Goal: Task Accomplishment & Management: Manage account settings

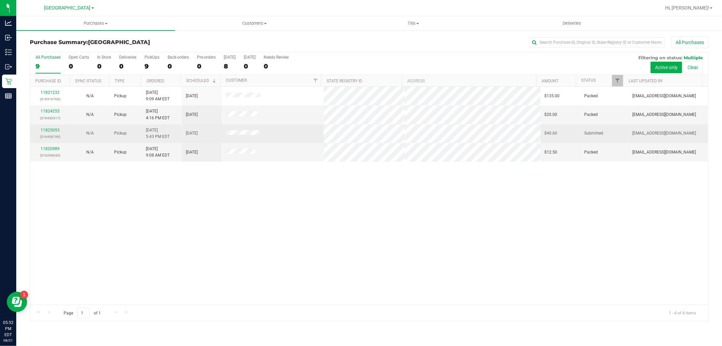
click at [58, 127] on div "11825093 (316456799)" at bounding box center [50, 133] width 32 height 13
click at [58, 129] on link "11825093" at bounding box center [50, 130] width 19 height 5
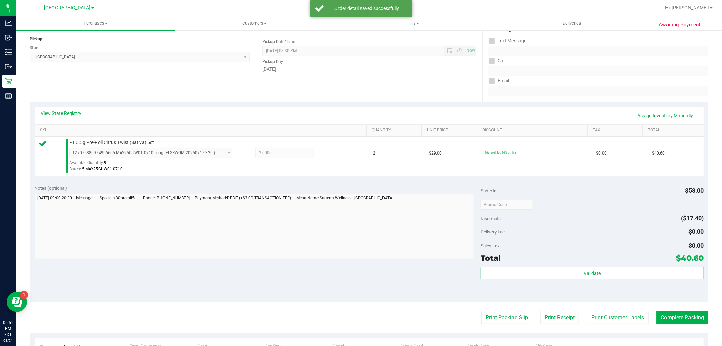
scroll to position [188, 0]
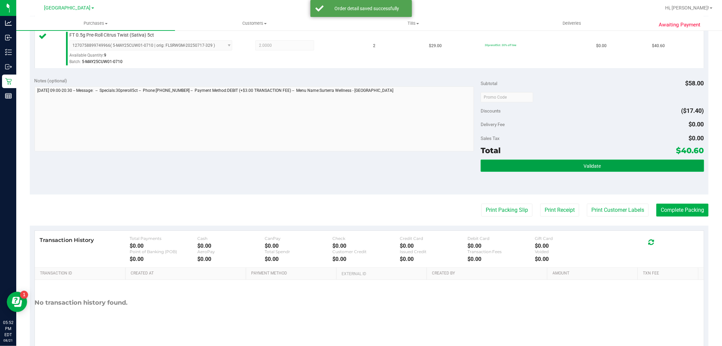
click at [618, 164] on button "Validate" at bounding box center [592, 166] width 223 height 12
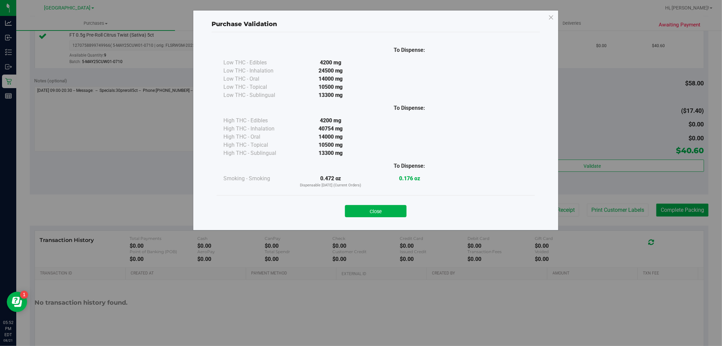
click at [379, 204] on div "Close" at bounding box center [376, 208] width 308 height 17
click at [389, 214] on button "Close" at bounding box center [376, 211] width 62 height 12
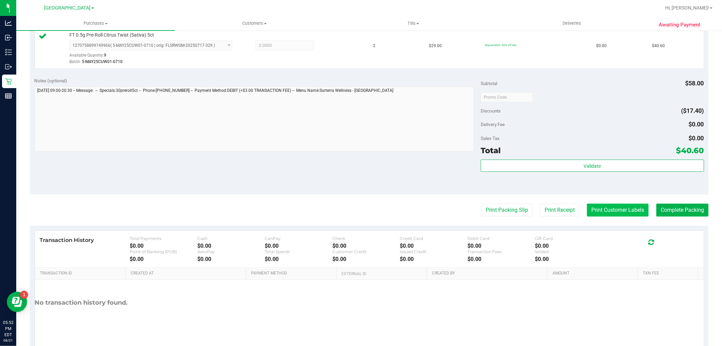
click at [611, 206] on button "Print Customer Labels" at bounding box center [618, 210] width 62 height 13
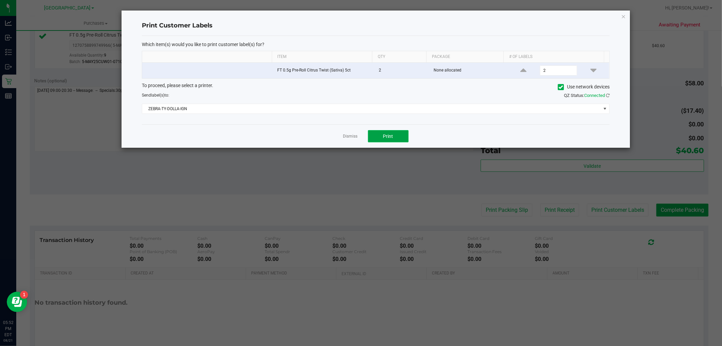
click at [397, 142] on button "Print" at bounding box center [388, 136] width 41 height 12
click at [623, 14] on icon "button" at bounding box center [623, 16] width 5 height 8
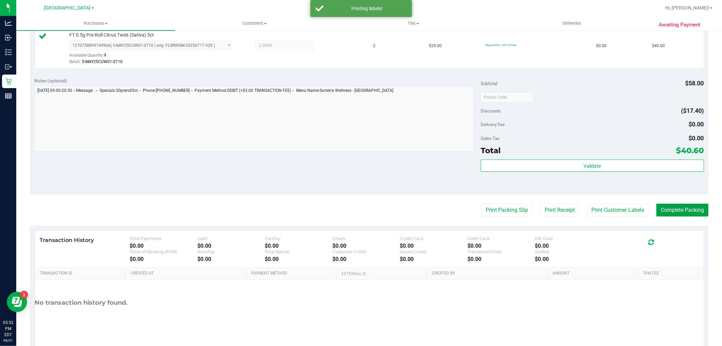
click at [660, 211] on button "Complete Packing" at bounding box center [683, 210] width 52 height 13
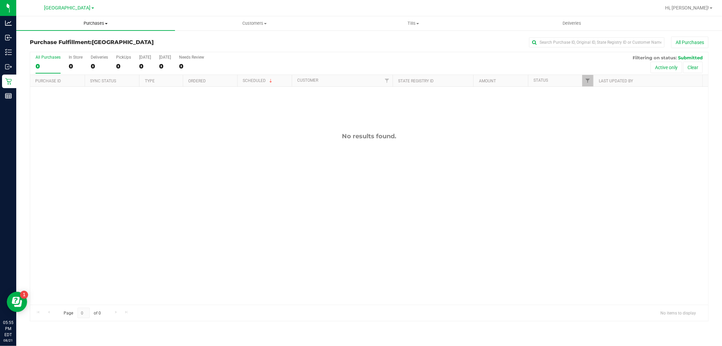
click at [87, 28] on uib-tab-heading "Purchases Summary of purchases Fulfillment All purchases" at bounding box center [95, 23] width 159 height 14
click at [79, 49] on li "Fulfillment" at bounding box center [95, 49] width 159 height 8
click at [95, 23] on span "Purchases" at bounding box center [95, 23] width 159 height 6
click at [99, 50] on li "Fulfillment" at bounding box center [95, 49] width 159 height 8
click at [89, 25] on span "Purchases" at bounding box center [95, 23] width 159 height 6
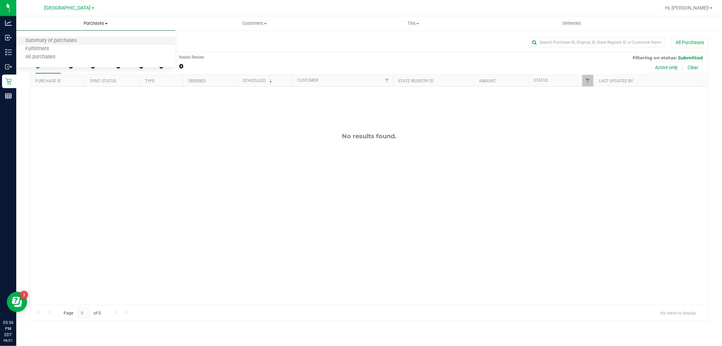
click at [48, 43] on li "Summary of purchases" at bounding box center [95, 41] width 159 height 8
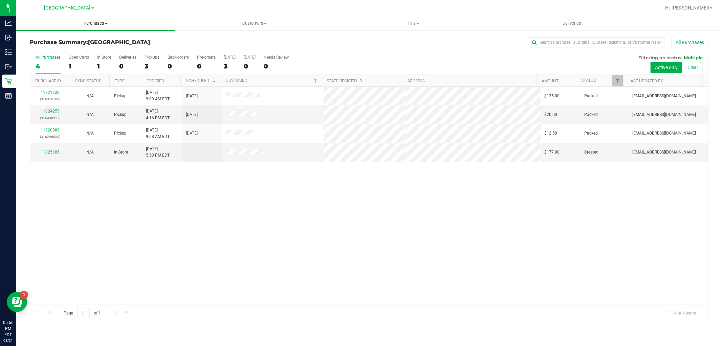
click at [89, 25] on span "Purchases" at bounding box center [95, 23] width 159 height 6
click at [76, 45] on li "Fulfillment" at bounding box center [95, 49] width 159 height 8
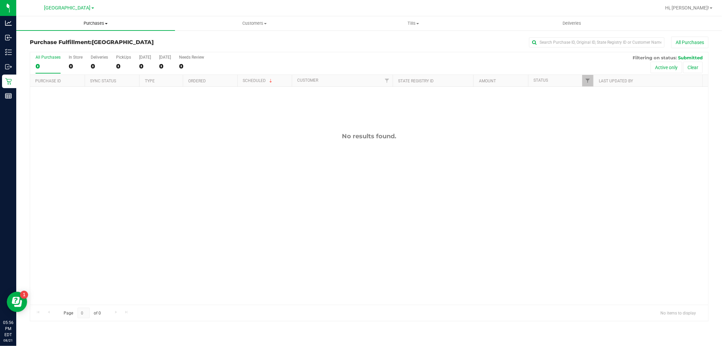
click at [82, 24] on span "Purchases" at bounding box center [95, 23] width 159 height 6
click at [60, 54] on span "All purchases" at bounding box center [40, 57] width 48 height 6
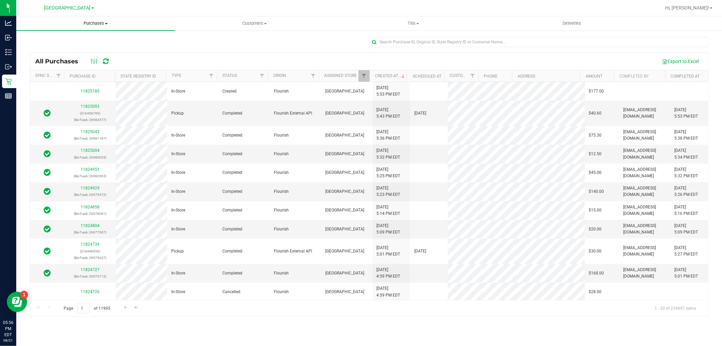
click at [100, 20] on span "Purchases" at bounding box center [95, 23] width 159 height 6
click at [88, 38] on li "Summary of purchases" at bounding box center [95, 41] width 159 height 8
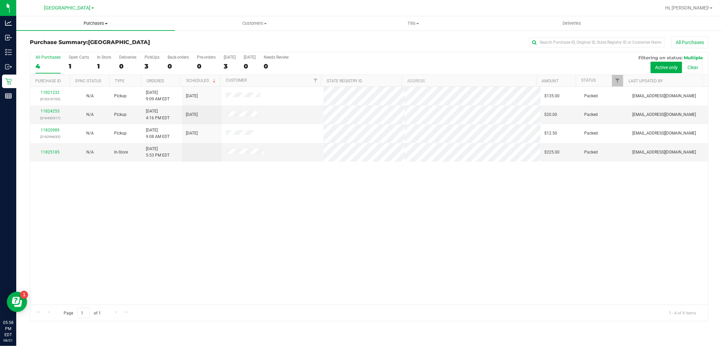
click at [108, 26] on span "Purchases" at bounding box center [95, 23] width 159 height 6
drag, startPoint x: 105, startPoint y: 210, endPoint x: 85, endPoint y: 182, distance: 34.3
click at [99, 211] on div "11821232 (316316703) N/A Pickup [DATE] 9:09 AM EDT 8/21/2025 $135.00 Packed [EM…" at bounding box center [369, 196] width 678 height 218
click at [89, 18] on uib-tab-heading "Purchases Summary of purchases Fulfillment All purchases" at bounding box center [95, 23] width 159 height 14
click at [91, 28] on uib-tab-heading "Purchases Summary of purchases Fulfillment All purchases" at bounding box center [95, 23] width 159 height 14
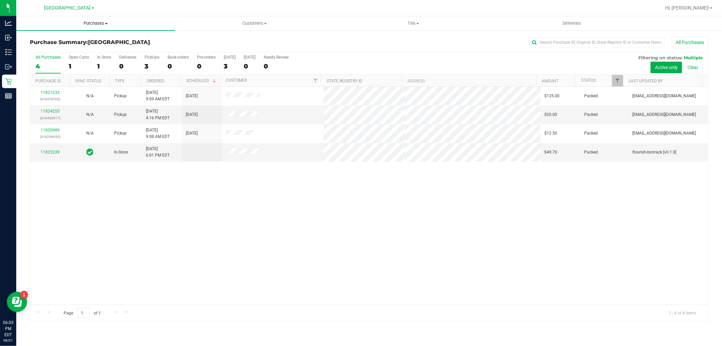
click at [89, 25] on span "Purchases" at bounding box center [95, 23] width 159 height 6
click at [81, 47] on li "Fulfillment" at bounding box center [95, 49] width 159 height 8
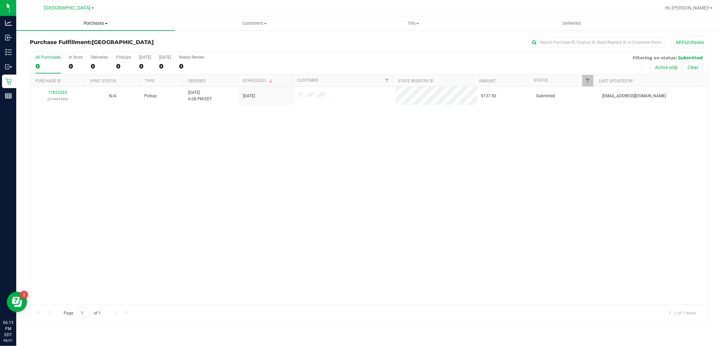
click at [99, 25] on span "Purchases" at bounding box center [95, 23] width 159 height 6
click at [48, 47] on span "Fulfillment" at bounding box center [37, 49] width 42 height 6
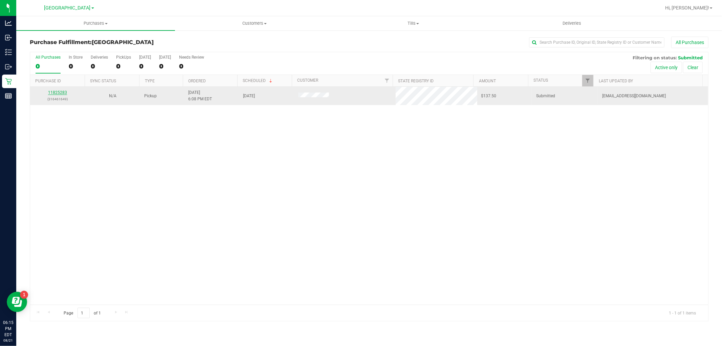
click at [49, 93] on link "11825283" at bounding box center [57, 92] width 19 height 5
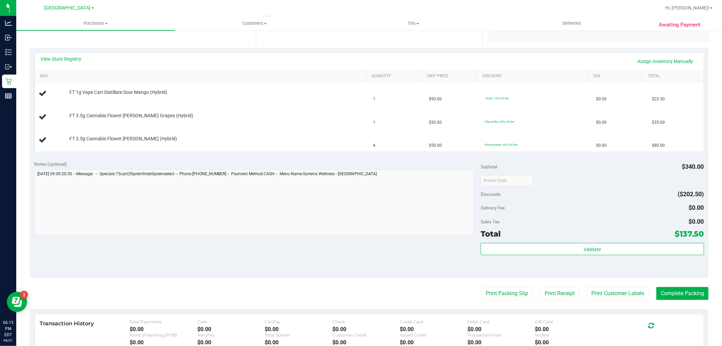
scroll to position [150, 0]
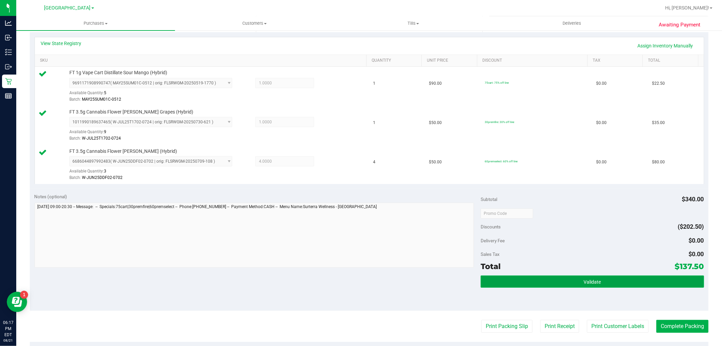
click at [554, 278] on button "Validate" at bounding box center [592, 281] width 223 height 12
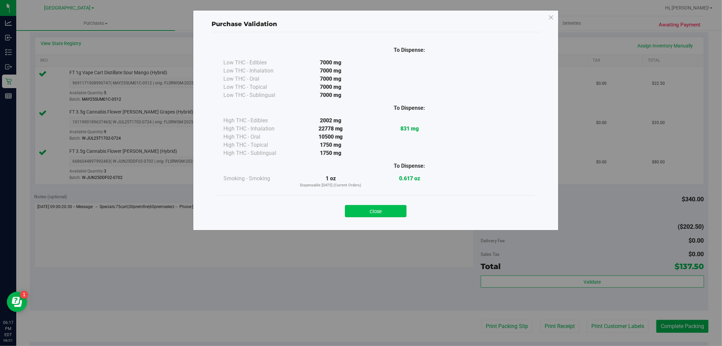
click at [383, 207] on button "Close" at bounding box center [376, 211] width 62 height 12
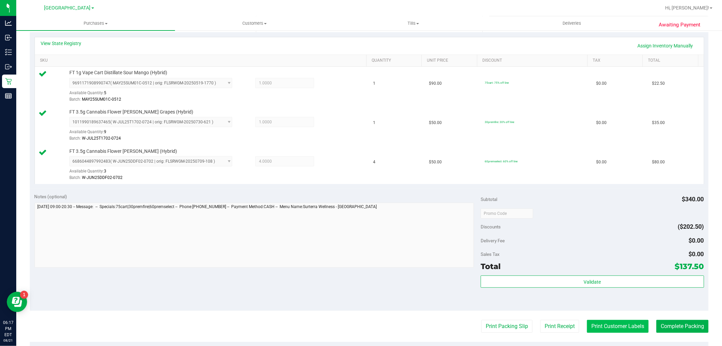
click at [621, 324] on button "Print Customer Labels" at bounding box center [618, 326] width 62 height 13
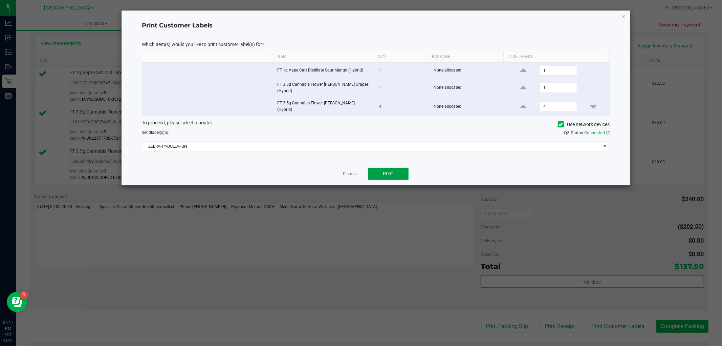
click at [391, 172] on button "Print" at bounding box center [388, 174] width 41 height 12
click at [343, 162] on div "Dismiss Print" at bounding box center [376, 173] width 468 height 23
click at [343, 164] on div "Dismiss Print" at bounding box center [376, 173] width 468 height 23
click at [346, 171] on link "Dismiss" at bounding box center [350, 174] width 15 height 6
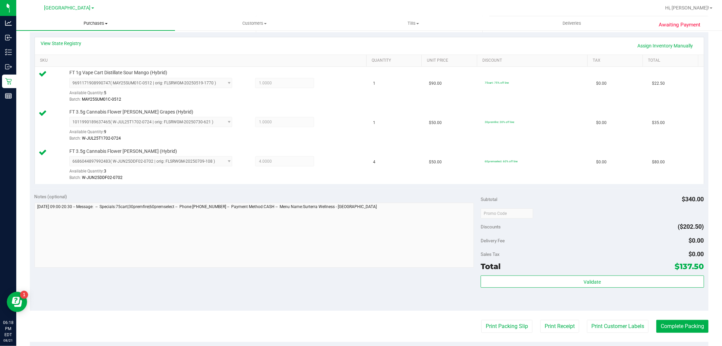
click at [107, 23] on span at bounding box center [106, 23] width 3 height 1
click at [63, 47] on li "Fulfillment" at bounding box center [95, 49] width 159 height 8
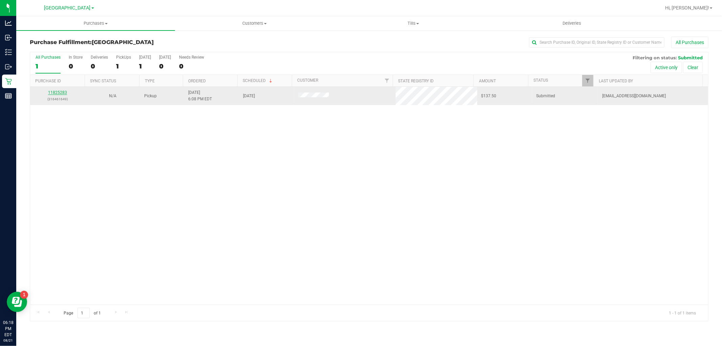
click at [64, 92] on link "11825283" at bounding box center [57, 92] width 19 height 5
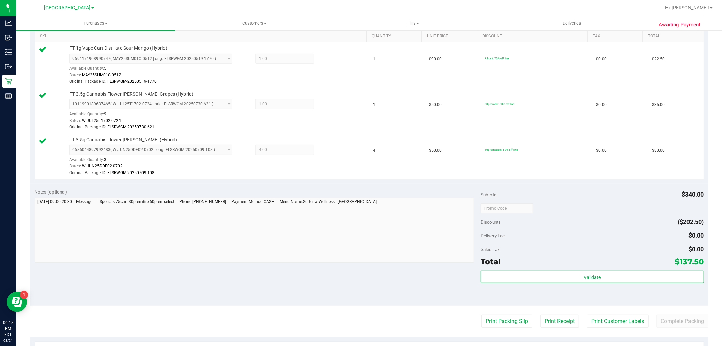
scroll to position [188, 0]
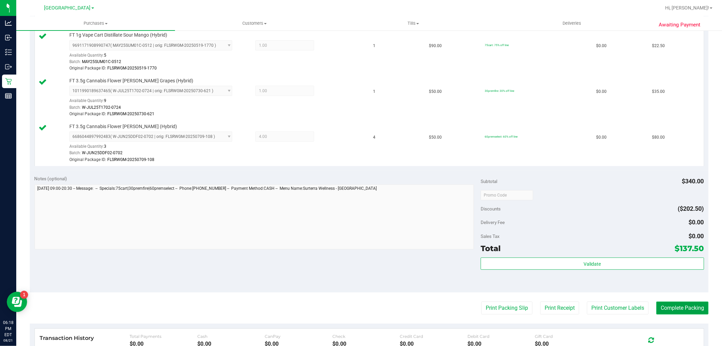
click at [686, 311] on button "Complete Packing" at bounding box center [683, 307] width 52 height 13
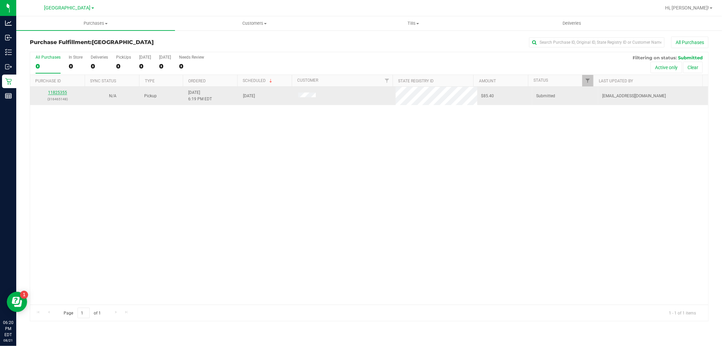
click at [65, 94] on link "11825355" at bounding box center [57, 92] width 19 height 5
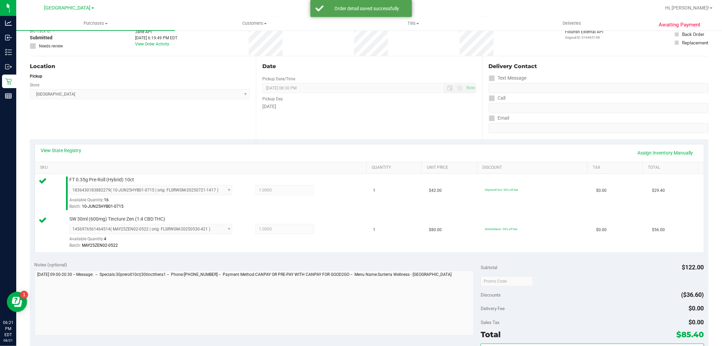
scroll to position [113, 0]
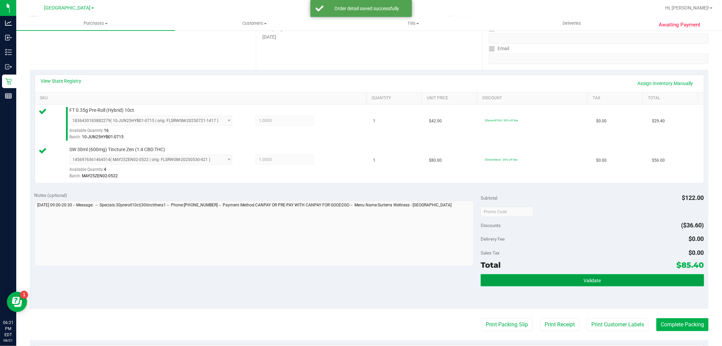
click at [540, 279] on button "Validate" at bounding box center [592, 280] width 223 height 12
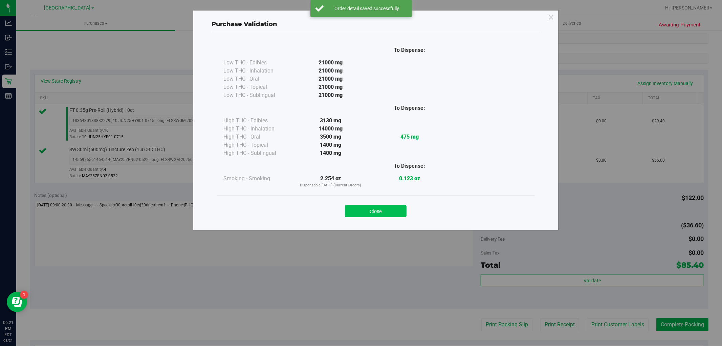
click at [361, 206] on button "Close" at bounding box center [376, 211] width 62 height 12
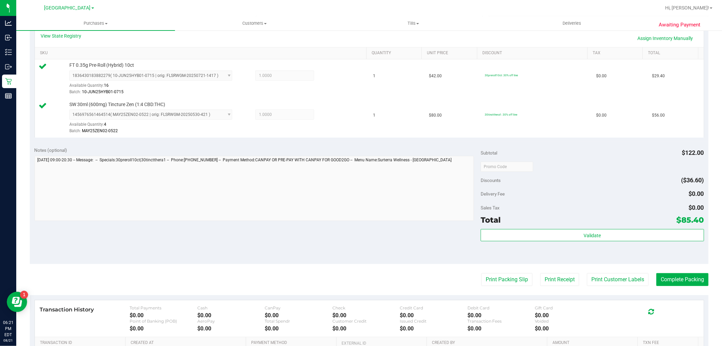
scroll to position [226, 0]
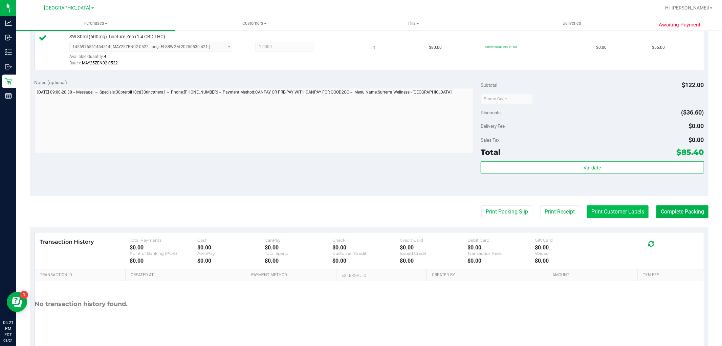
click at [624, 214] on button "Print Customer Labels" at bounding box center [618, 211] width 62 height 13
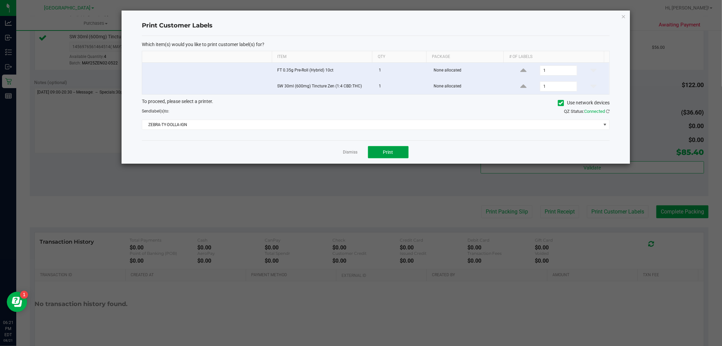
click at [383, 156] on button "Print" at bounding box center [388, 152] width 41 height 12
click at [618, 13] on div "Print Customer Labels Which item(s) would you like to print customer label(s) f…" at bounding box center [376, 86] width 509 height 153
click at [627, 15] on div "Print Customer Labels Which item(s) would you like to print customer label(s) f…" at bounding box center [376, 86] width 509 height 153
click at [623, 17] on icon "button" at bounding box center [623, 16] width 5 height 8
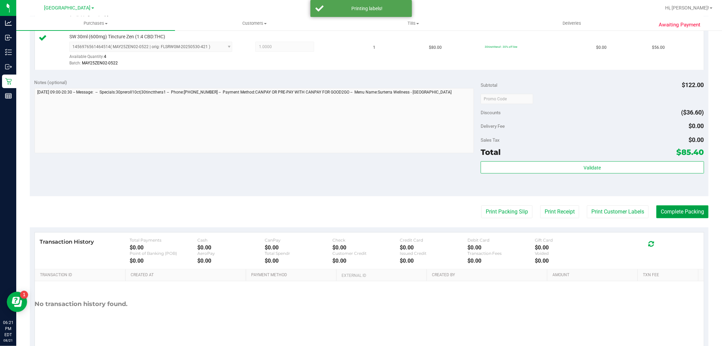
click at [666, 210] on button "Complete Packing" at bounding box center [683, 211] width 52 height 13
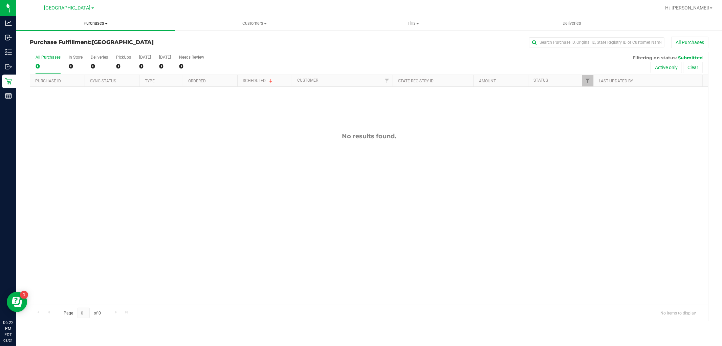
click at [100, 22] on span "Purchases" at bounding box center [95, 23] width 159 height 6
click at [77, 50] on li "Fulfillment" at bounding box center [95, 49] width 159 height 8
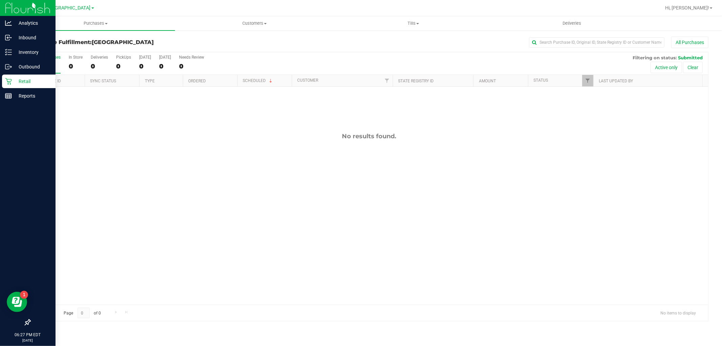
click at [46, 79] on p "Retail" at bounding box center [32, 81] width 41 height 8
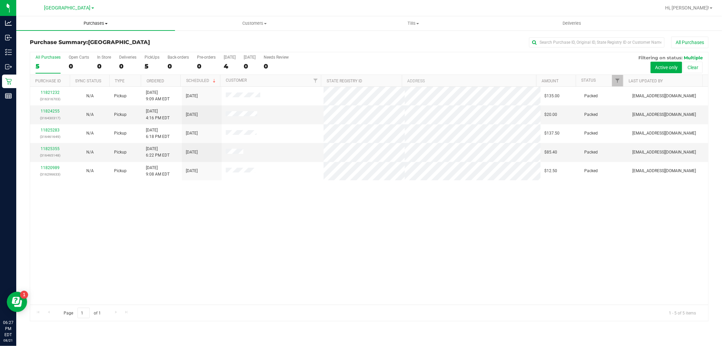
click at [96, 20] on span "Purchases" at bounding box center [95, 23] width 159 height 6
click at [109, 47] on li "Fulfillment" at bounding box center [95, 49] width 159 height 8
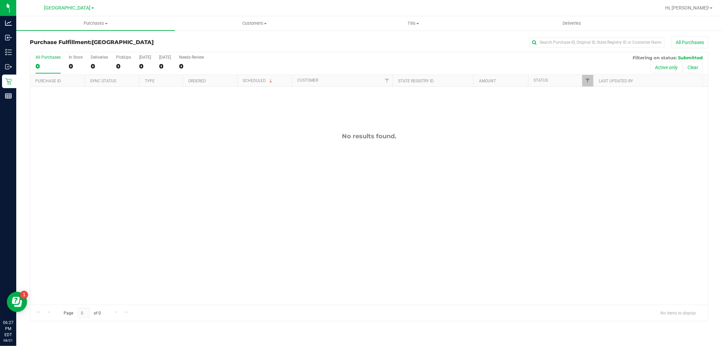
click at [29, 327] on div "Purchase Fulfillment: [GEOGRAPHIC_DATA] All Purchases All Purchases 0 In Store …" at bounding box center [369, 179] width 706 height 298
click at [27, 328] on div "Purchases Summary of purchases Fulfillment All purchases Customers All customer…" at bounding box center [369, 181] width 706 height 330
drag, startPoint x: 9, startPoint y: 303, endPoint x: 5, endPoint y: 304, distance: 3.5
drag, startPoint x: -1, startPoint y: 13, endPoint x: 95, endPoint y: 328, distance: 329.7
click at [95, 328] on div "Purchases Summary of purchases Fulfillment All purchases Customers All customer…" at bounding box center [369, 181] width 706 height 330
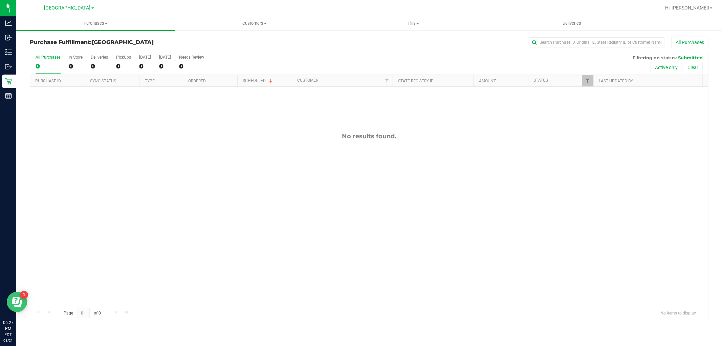
click at [22, 303] on icon "Open Resource Center" at bounding box center [17, 301] width 10 height 10
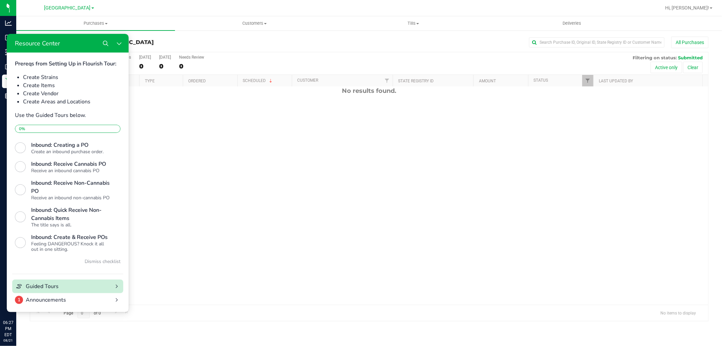
scroll to position [221, 0]
click at [118, 38] on button "Close Resource Center" at bounding box center [119, 43] width 14 height 14
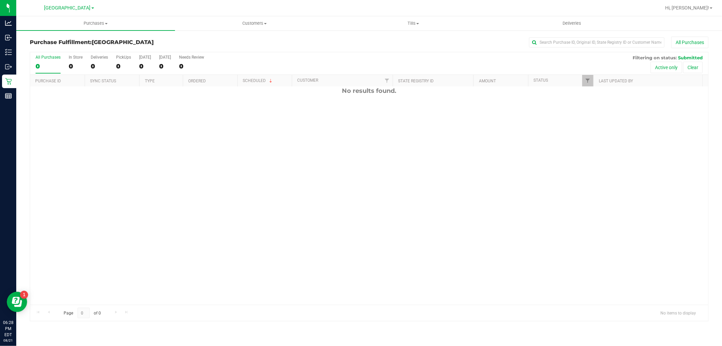
scroll to position [0, 0]
click at [43, 35] on div "Purchase Fulfillment: [GEOGRAPHIC_DATA] All Purchases All Purchases 0 In Store …" at bounding box center [369, 179] width 706 height 298
click at [43, 36] on div "Purchase Fulfillment: [GEOGRAPHIC_DATA] All Purchases All Purchases 0 In Store …" at bounding box center [369, 179] width 706 height 298
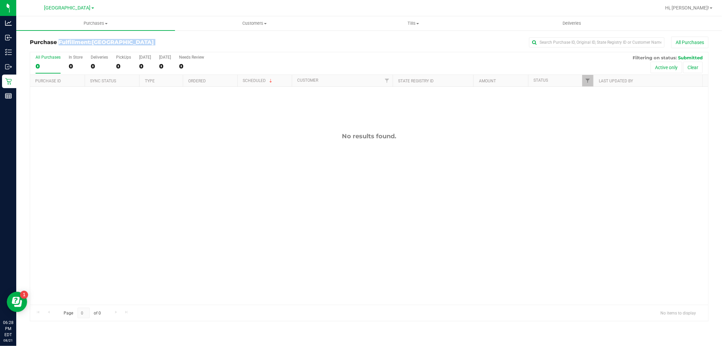
click at [43, 36] on div "Purchase Fulfillment: [GEOGRAPHIC_DATA] All Purchases All Purchases 0 In Store …" at bounding box center [369, 179] width 706 height 298
click at [47, 22] on span "Purchases" at bounding box center [95, 23] width 159 height 6
click at [80, 18] on uib-tab-heading "Purchases Summary of purchases Fulfillment All purchases" at bounding box center [95, 23] width 159 height 14
drag, startPoint x: 80, startPoint y: 18, endPoint x: 85, endPoint y: 29, distance: 12.3
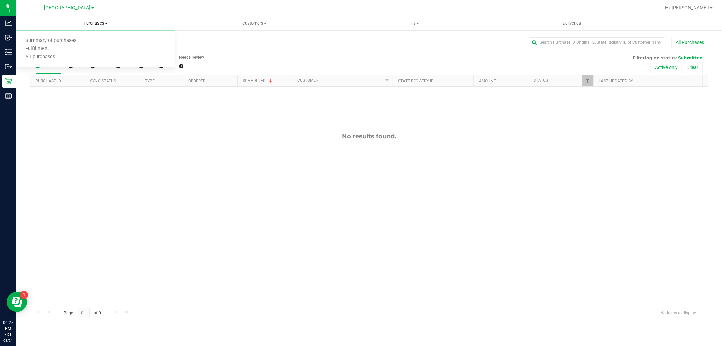
click at [80, 19] on uib-tab-heading "Purchases Summary of purchases Fulfillment All purchases" at bounding box center [95, 23] width 159 height 14
click at [85, 28] on uib-tab-heading "Purchases Summary of purchases Fulfillment All purchases" at bounding box center [95, 23] width 159 height 14
click at [83, 22] on span "Purchases" at bounding box center [95, 23] width 159 height 6
click at [86, 24] on span "Purchases" at bounding box center [95, 23] width 159 height 6
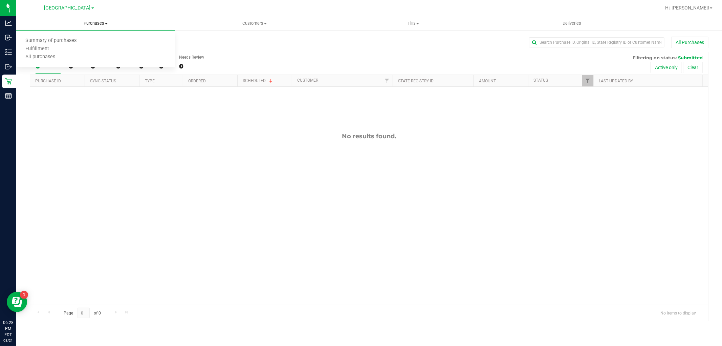
click at [86, 25] on span "Purchases" at bounding box center [95, 23] width 159 height 6
click at [249, 80] on link "Scheduled" at bounding box center [258, 80] width 31 height 5
click at [255, 50] on div "Purchase Fulfillment: [GEOGRAPHIC_DATA] All Purchases" at bounding box center [369, 44] width 679 height 15
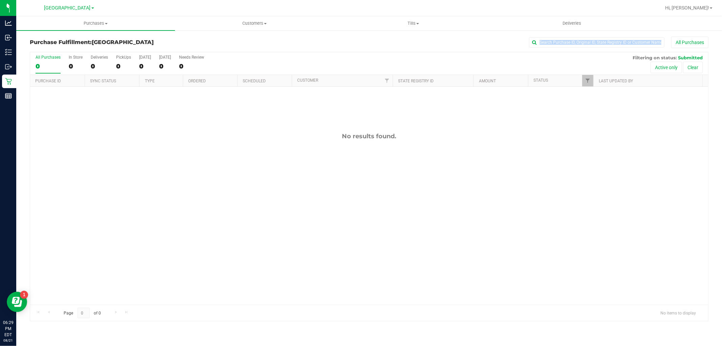
click at [255, 50] on div "Purchase Fulfillment: [GEOGRAPHIC_DATA] All Purchases" at bounding box center [369, 44] width 679 height 15
click at [252, 52] on div "All Purchases 0 In Store 0 Deliveries 0 PickUps 0 [DATE] 0 [DATE] 0 Needs Revie…" at bounding box center [369, 186] width 679 height 269
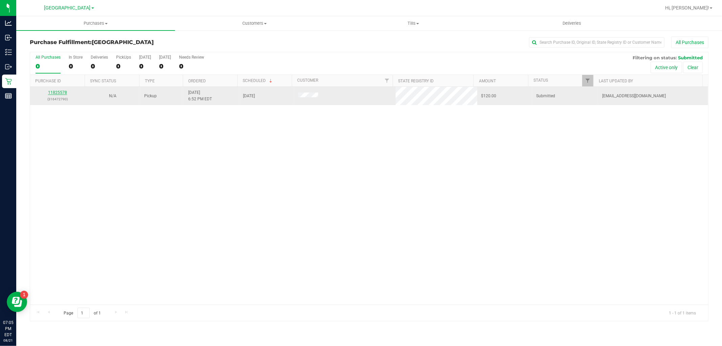
click at [62, 95] on link "11825578" at bounding box center [57, 92] width 19 height 5
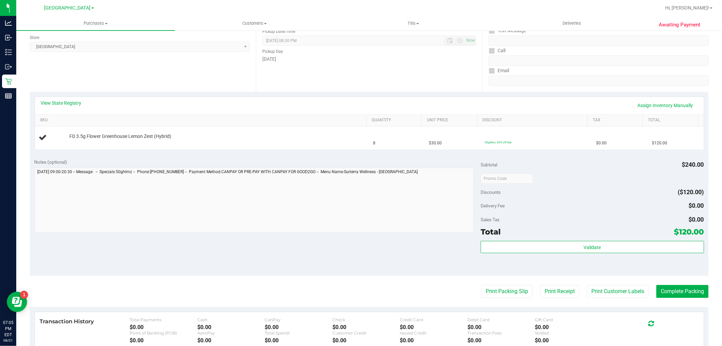
scroll to position [113, 0]
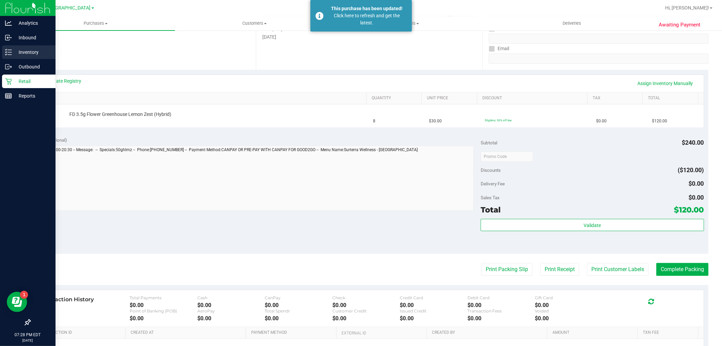
click at [24, 46] on div "Inventory" at bounding box center [29, 52] width 54 height 14
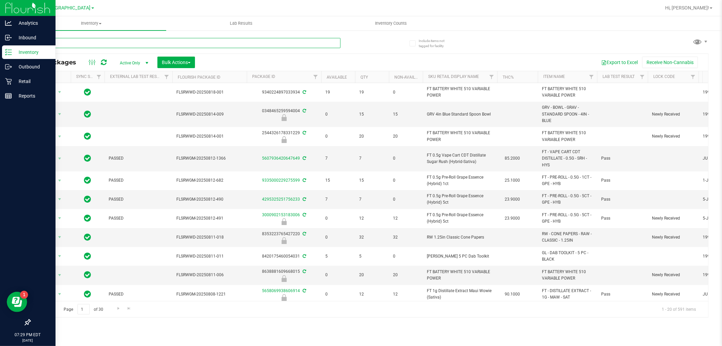
click at [71, 43] on input "text" at bounding box center [185, 43] width 311 height 10
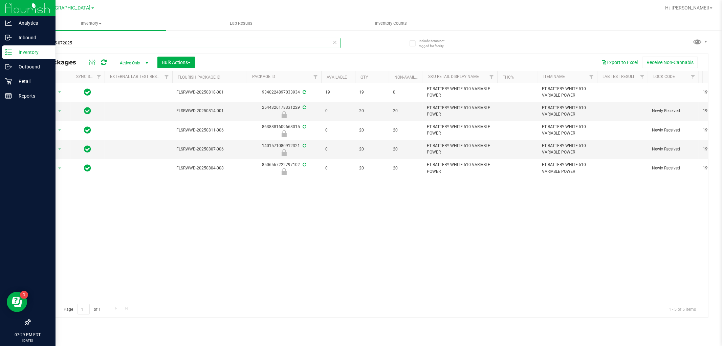
click at [107, 45] on input "1992285-072025" at bounding box center [185, 43] width 311 height 10
type input "1992285-072025"
click at [24, 81] on p "Retail" at bounding box center [32, 81] width 41 height 8
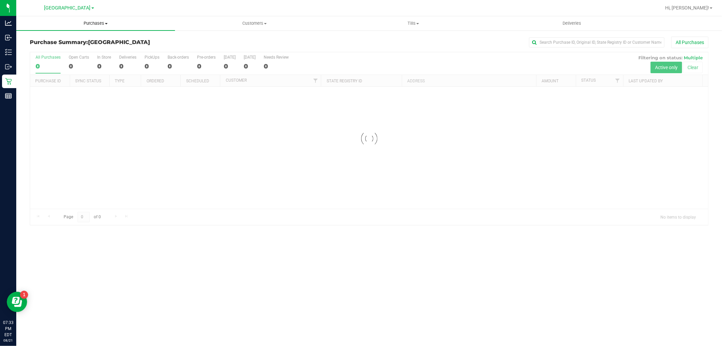
click at [88, 22] on span "Purchases" at bounding box center [95, 23] width 159 height 6
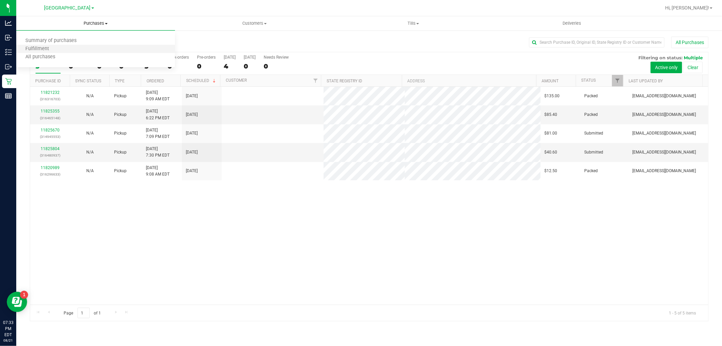
click at [90, 48] on li "Fulfillment" at bounding box center [95, 49] width 159 height 8
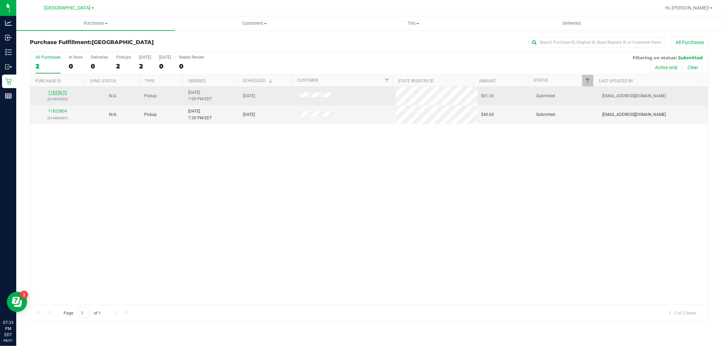
click at [59, 92] on link "11825670" at bounding box center [57, 92] width 19 height 5
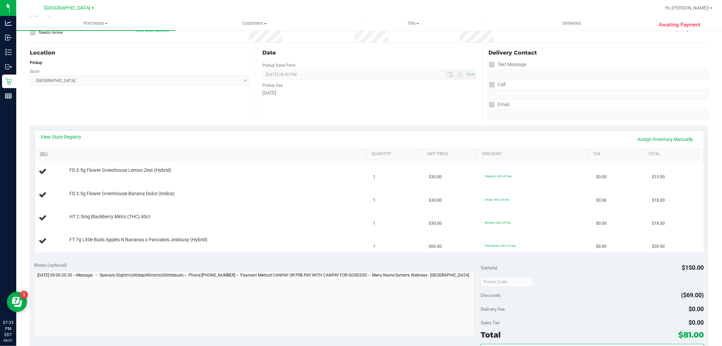
scroll to position [75, 0]
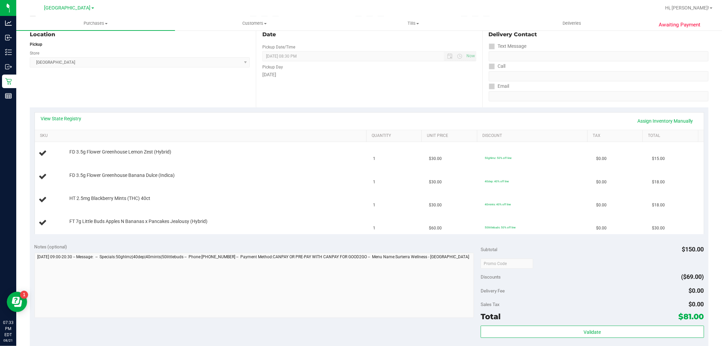
click at [86, 31] on div "Location" at bounding box center [140, 34] width 220 height 8
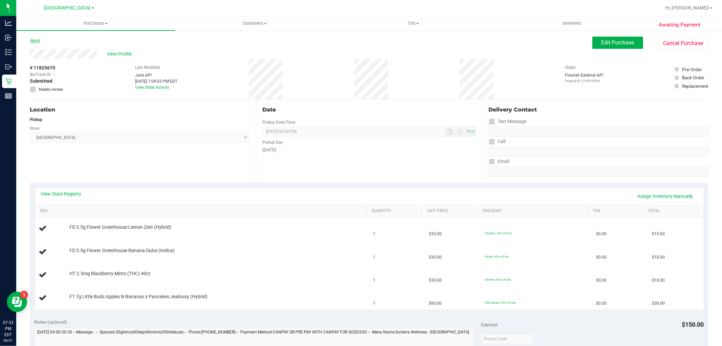
click at [39, 42] on link "Back" at bounding box center [35, 40] width 10 height 5
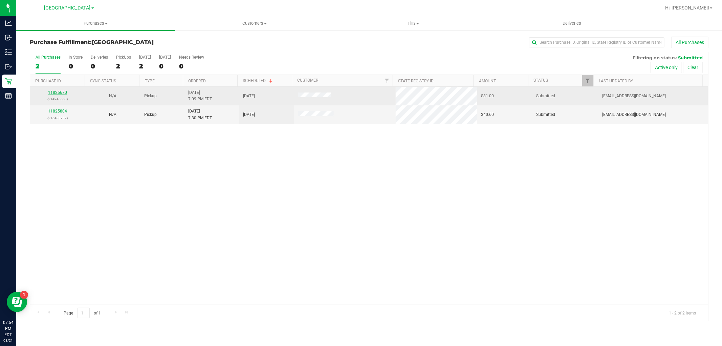
click at [65, 91] on link "11825670" at bounding box center [57, 92] width 19 height 5
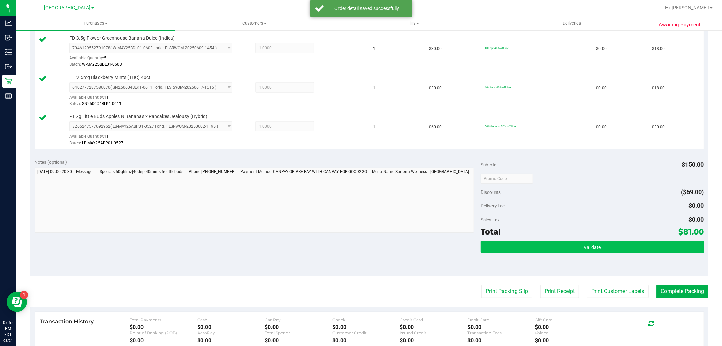
scroll to position [263, 0]
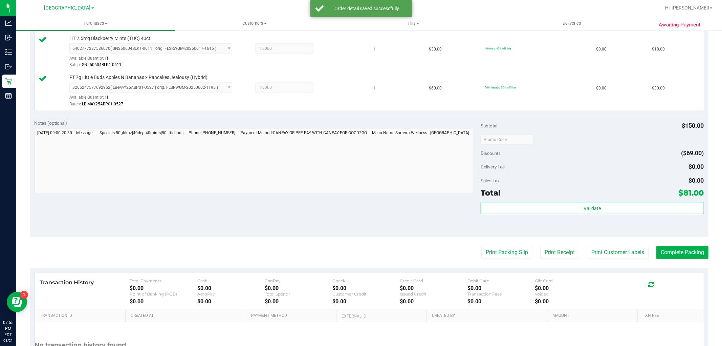
click at [602, 244] on purchase-details "Back Edit Purchase Cancel Purchase View Profile # 11825670 BioTrack ID: - Submi…" at bounding box center [369, 83] width 679 height 621
click at [605, 251] on button "Print Customer Labels" at bounding box center [618, 252] width 62 height 13
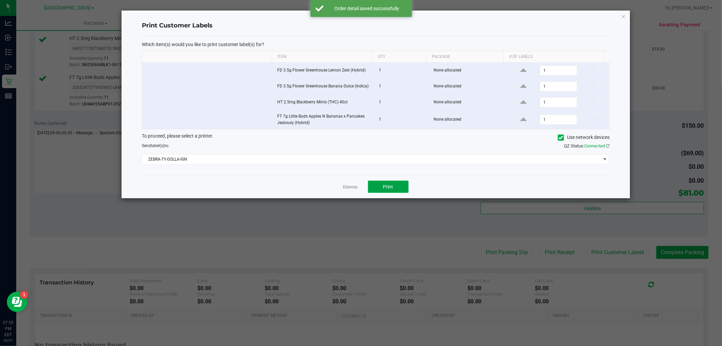
click at [395, 182] on button "Print" at bounding box center [388, 187] width 41 height 12
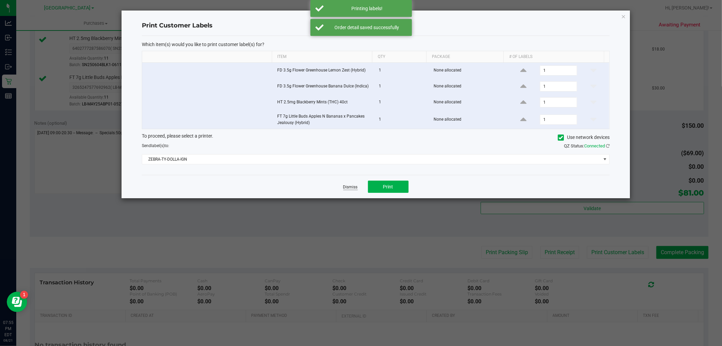
click at [353, 187] on link "Dismiss" at bounding box center [350, 187] width 15 height 6
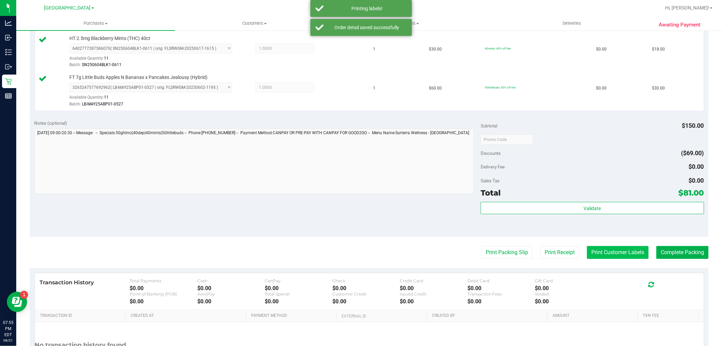
click at [606, 252] on button "Print Customer Labels" at bounding box center [618, 252] width 62 height 13
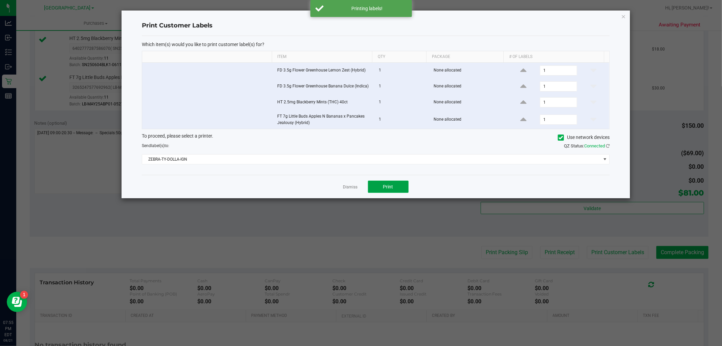
click at [397, 181] on div "Dismiss Print" at bounding box center [376, 186] width 468 height 23
click at [391, 185] on span "Print" at bounding box center [388, 186] width 10 height 5
click at [344, 183] on div "Dismiss Print" at bounding box center [376, 186] width 468 height 23
click at [350, 190] on link "Dismiss" at bounding box center [350, 187] width 15 height 6
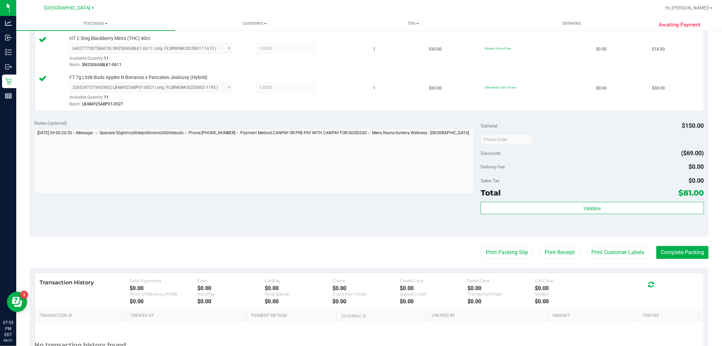
click at [712, 247] on div "Awaiting Payment Back Edit Purchase Cancel Purchase View Profile # 11825670 Bio…" at bounding box center [369, 87] width 706 height 641
click at [700, 249] on button "Complete Packing" at bounding box center [683, 252] width 52 height 13
